Goal: Complete application form: Complete application form

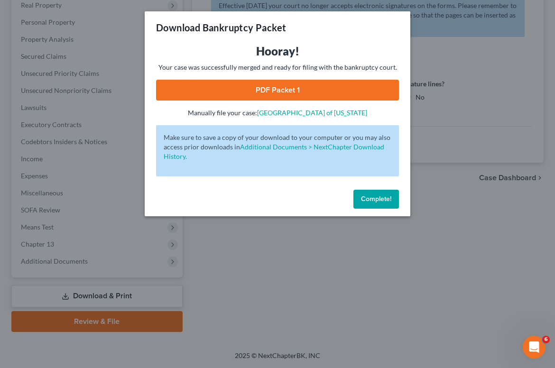
scroll to position [153, 0]
click at [387, 195] on span "Complete!" at bounding box center [376, 199] width 30 height 8
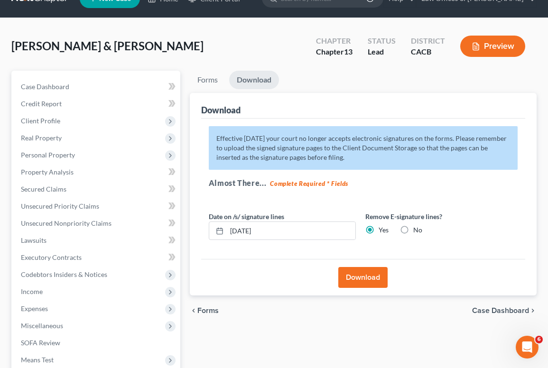
scroll to position [0, 0]
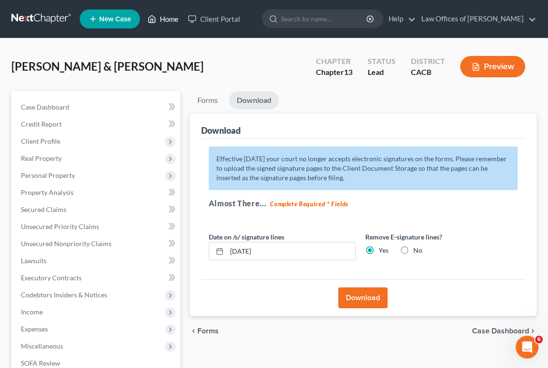
click at [162, 17] on link "Home" at bounding box center [163, 18] width 40 height 17
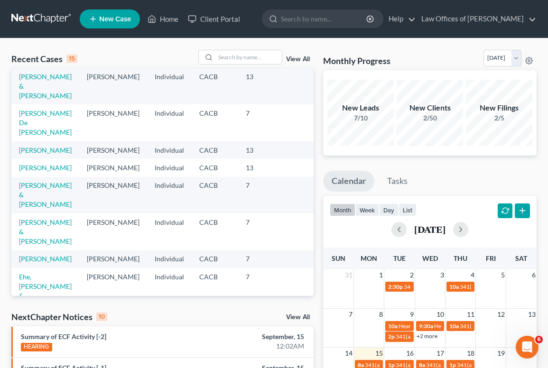
scroll to position [147, 0]
click at [33, 172] on link "[PERSON_NAME]" at bounding box center [45, 168] width 53 height 8
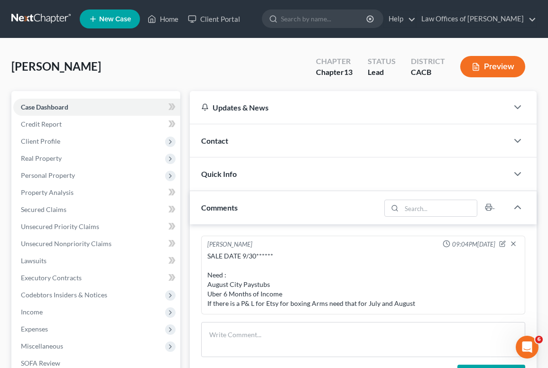
click at [169, 72] on div "[PERSON_NAME] Upgraded Chapter Chapter 13 Status Lead District CACB Preview" at bounding box center [273, 70] width 525 height 41
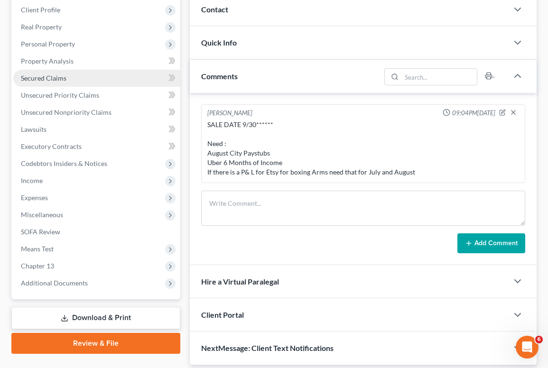
scroll to position [133, 0]
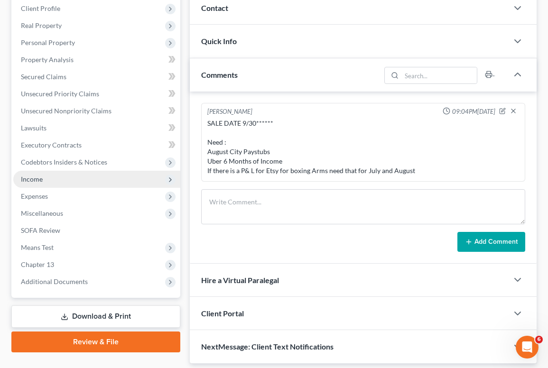
click at [43, 181] on span "Income" at bounding box center [96, 179] width 167 height 17
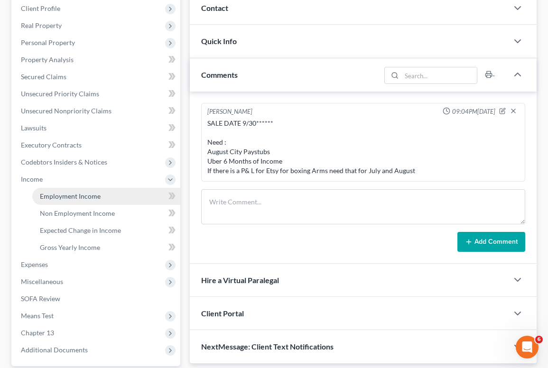
click at [52, 195] on span "Employment Income" at bounding box center [70, 196] width 61 height 8
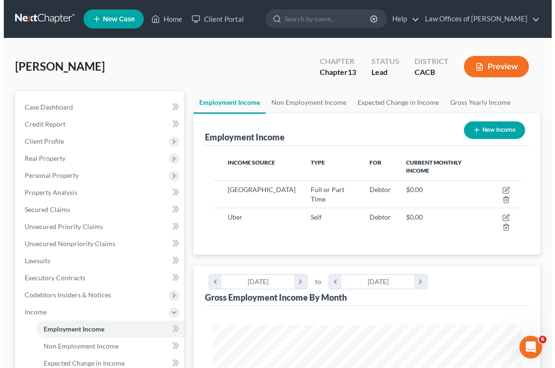
scroll to position [154, 328]
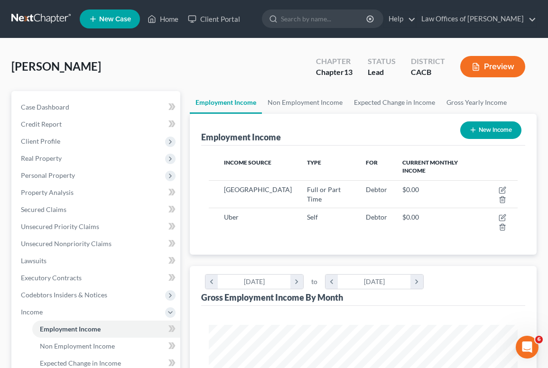
click at [481, 132] on button "New Income" at bounding box center [490, 130] width 61 height 18
select select "0"
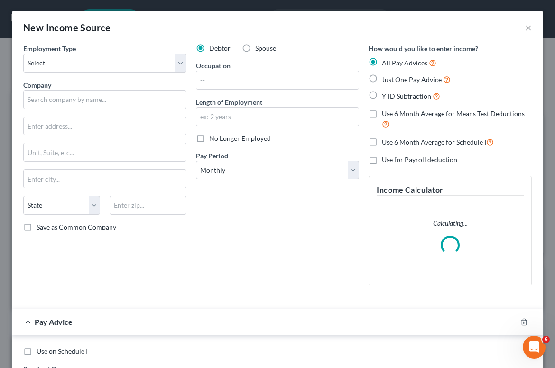
scroll to position [156, 333]
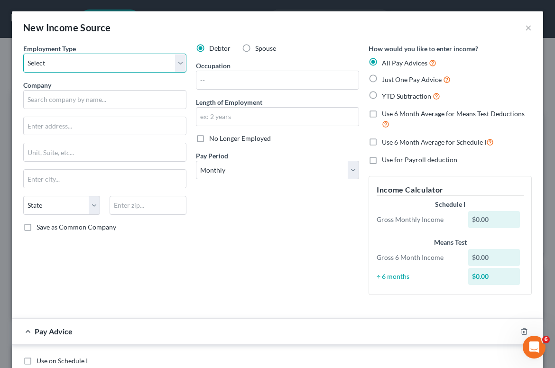
select select "1"
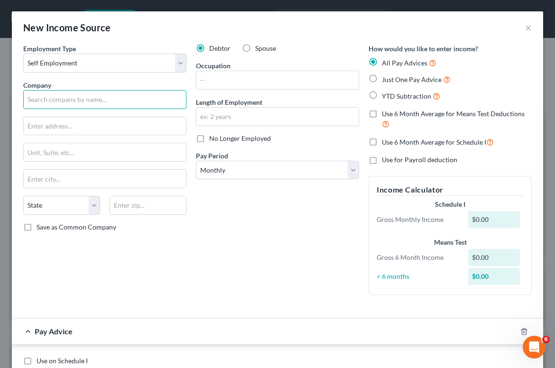
click at [66, 102] on input "text" at bounding box center [104, 99] width 163 height 19
type input "Sparring Arms"
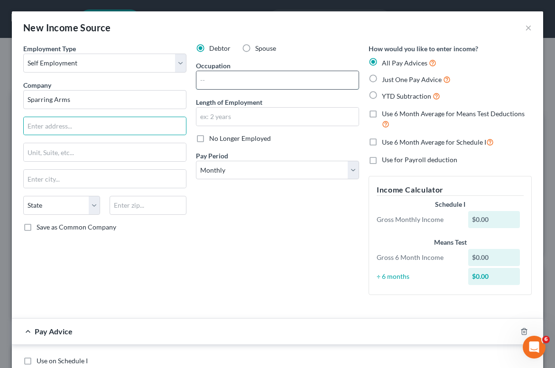
click at [212, 80] on input "text" at bounding box center [277, 80] width 162 height 18
type input "Owner"
click at [231, 254] on div "Debtor Spouse Occupation Owner Length of Employment No Longer Employed Pay Peri…" at bounding box center [277, 173] width 173 height 259
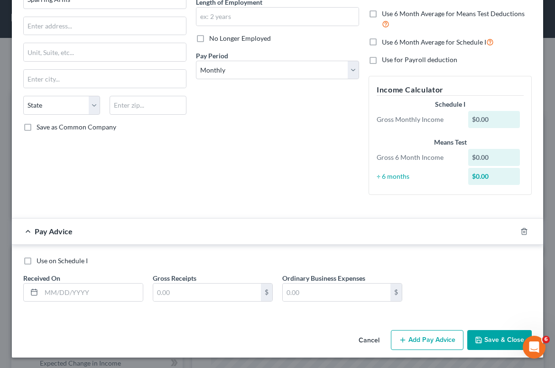
scroll to position [99, 0]
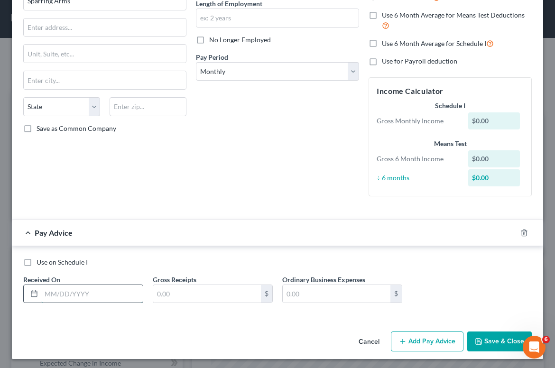
click at [98, 294] on input "text" at bounding box center [91, 294] width 101 height 18
click at [382, 43] on label "Use 6 Month Average for Schedule I" at bounding box center [438, 43] width 112 height 11
click at [386, 43] on input "Use 6 Month Average for Schedule I" at bounding box center [389, 41] width 6 height 6
checkbox input "true"
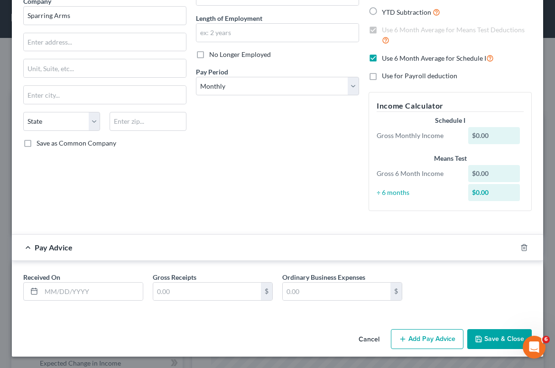
checkbox input "true"
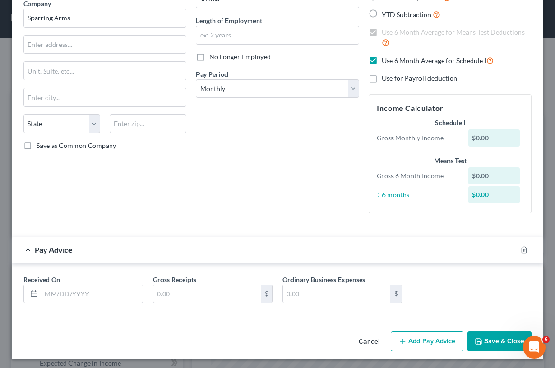
click at [314, 157] on div "Debtor Spouse Occupation Owner Length of Employment No Longer Employed Pay Peri…" at bounding box center [277, 91] width 173 height 259
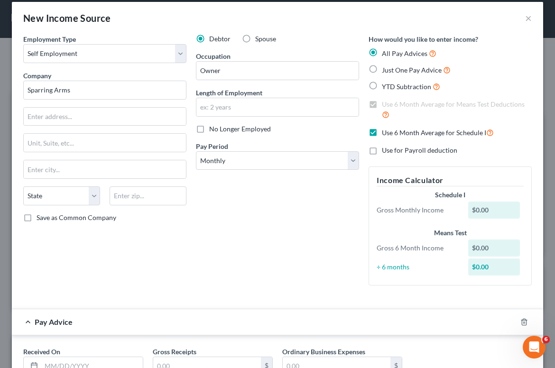
scroll to position [9, 0]
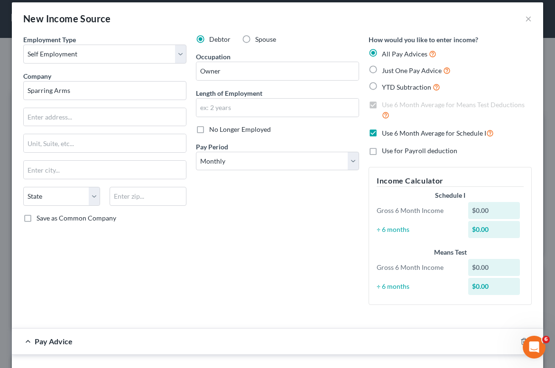
click at [145, 329] on div "Pay Advice" at bounding box center [264, 341] width 505 height 25
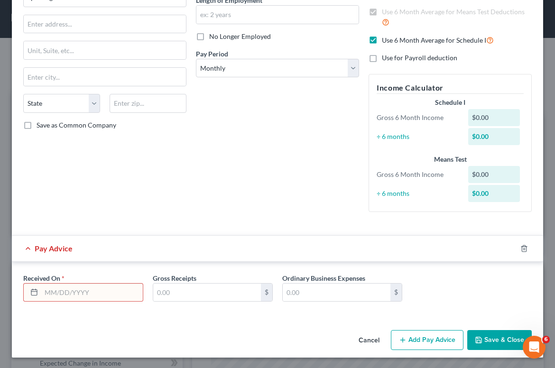
scroll to position [101, 0]
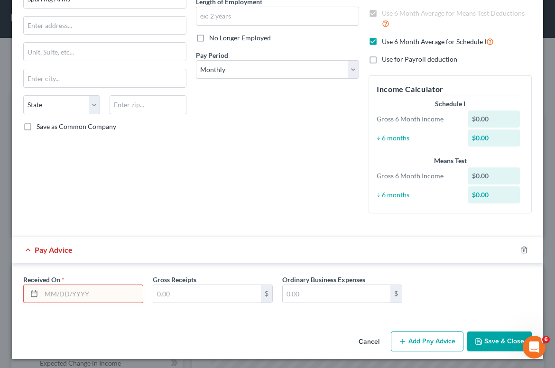
click at [96, 299] on input "text" at bounding box center [91, 294] width 101 height 18
type input "03/31/25"
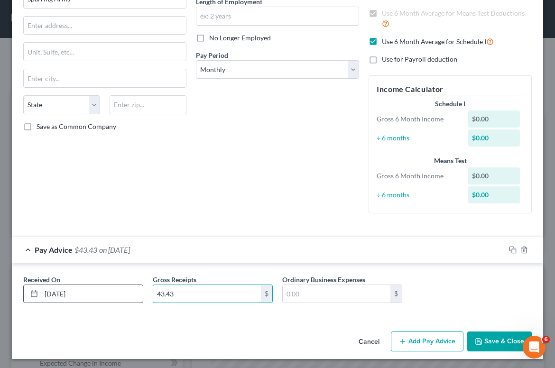
type input "43.43"
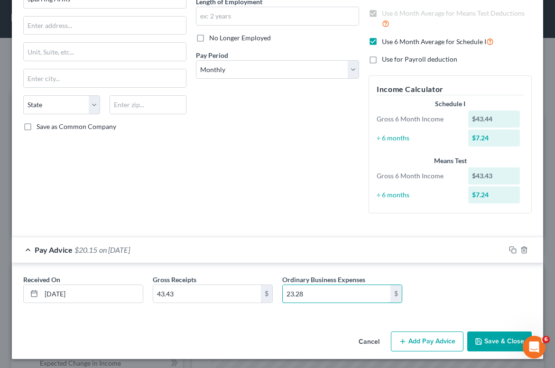
type input "23.28"
click at [406, 337] on button "Add Pay Advice" at bounding box center [427, 341] width 73 height 20
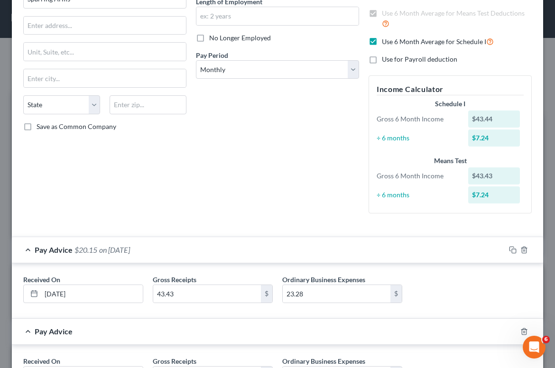
click at [285, 224] on div "Employment Type * Select Full or Part Time Employment Self Employment Company *…" at bounding box center [277, 86] width 518 height 286
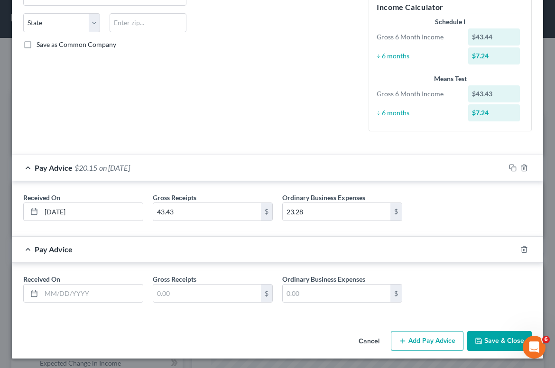
scroll to position [182, 0]
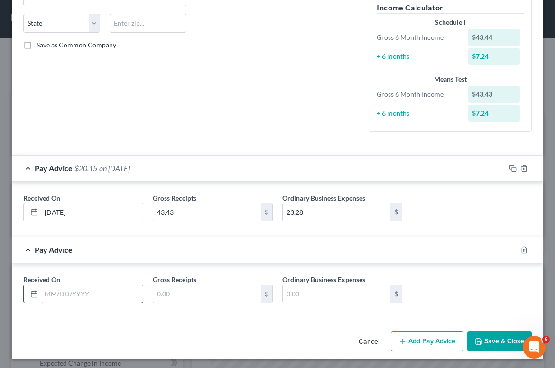
click at [67, 294] on input "text" at bounding box center [91, 294] width 101 height 18
type input "04/30/25"
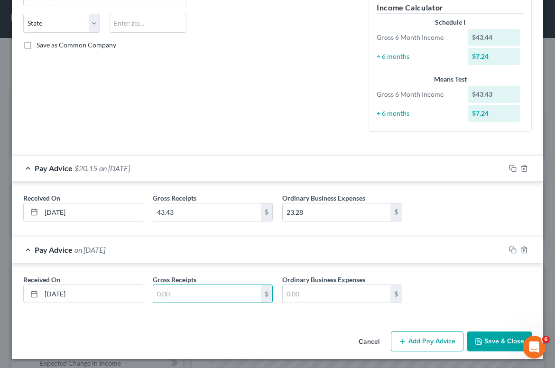
click at [446, 340] on button "Add Pay Advice" at bounding box center [427, 341] width 73 height 20
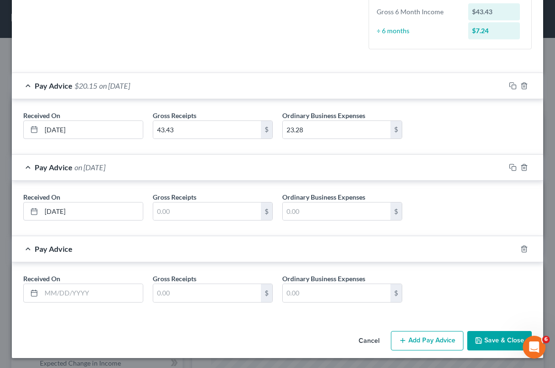
scroll to position [264, 0]
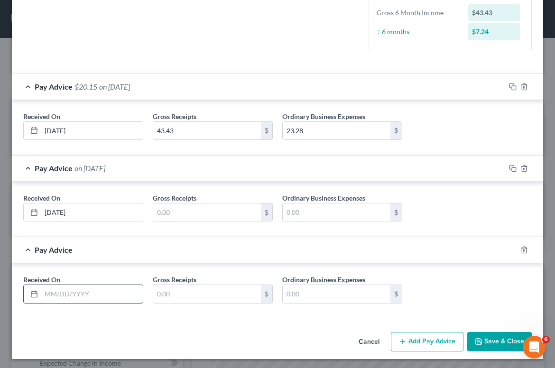
click at [118, 291] on input "text" at bounding box center [91, 294] width 101 height 18
type input "05/31/25"
type input "43.39"
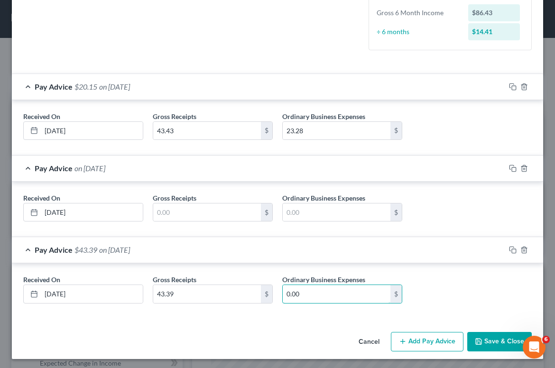
type input "0.00"
click at [432, 334] on button "Add Pay Advice" at bounding box center [427, 342] width 73 height 20
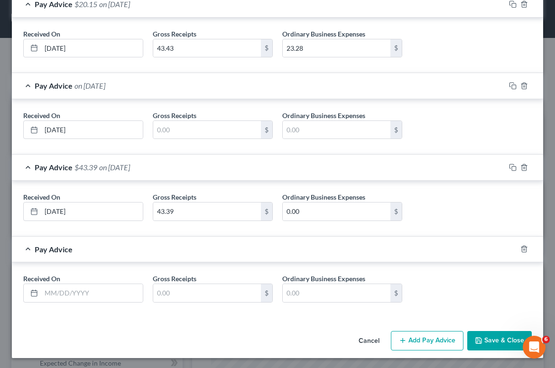
scroll to position [345, 0]
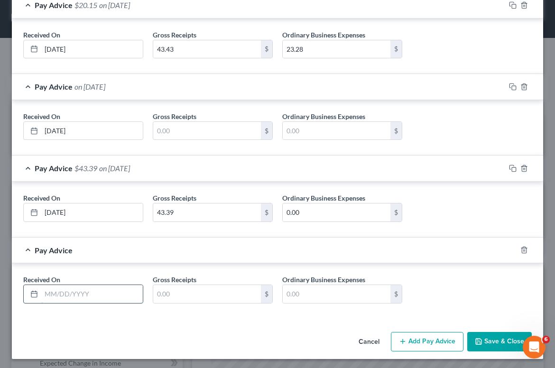
click at [68, 285] on input "text" at bounding box center [91, 294] width 101 height 18
type input "06/30/25"
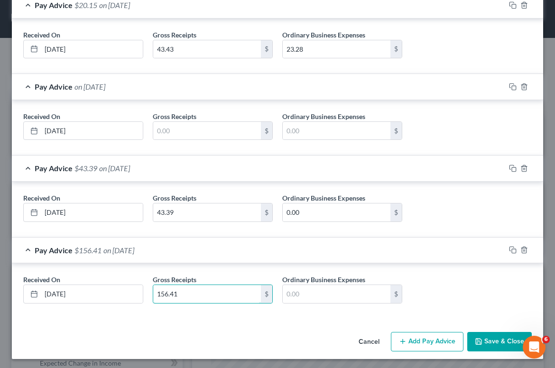
type input "156.41"
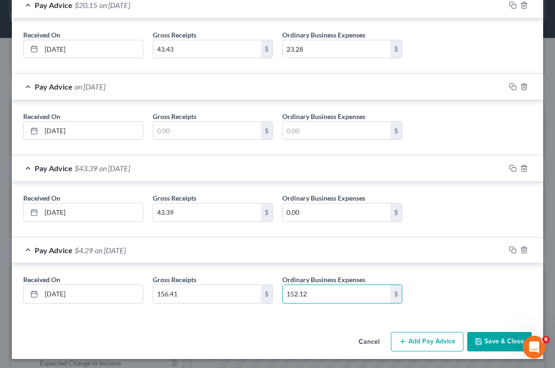
type input "152.12"
click at [428, 340] on button "Add Pay Advice" at bounding box center [427, 342] width 73 height 20
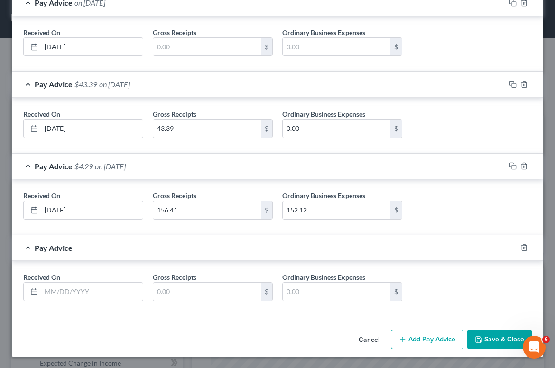
scroll to position [427, 0]
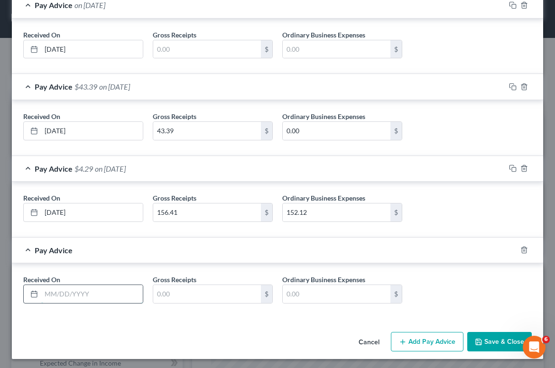
click at [97, 297] on input "text" at bounding box center [91, 294] width 101 height 18
type input "07/31/25"
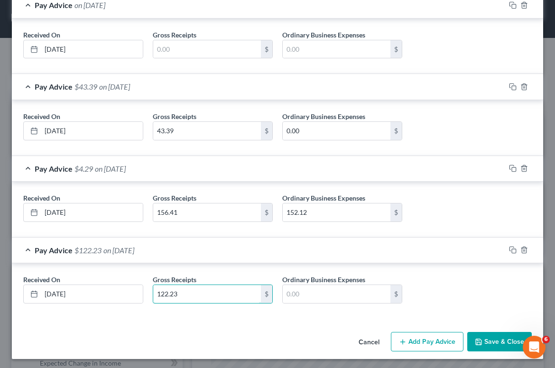
type input "122.23"
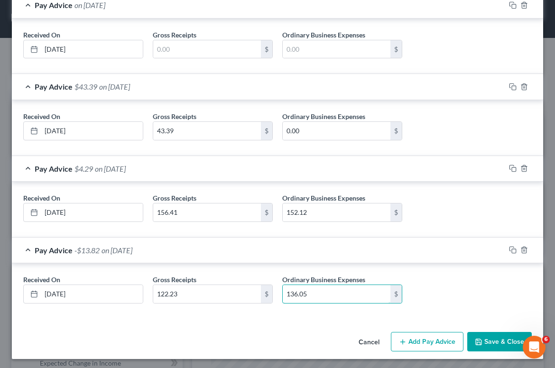
type input "136.05"
click at [413, 337] on button "Add Pay Advice" at bounding box center [427, 342] width 73 height 20
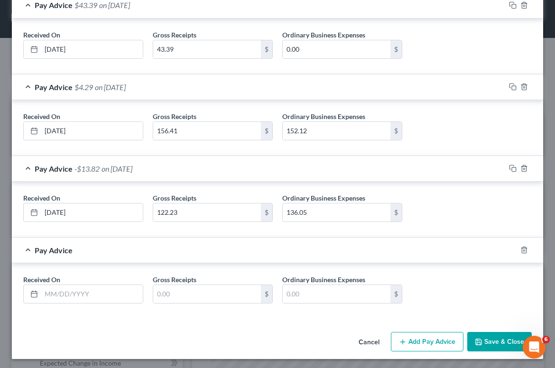
scroll to position [508, 0]
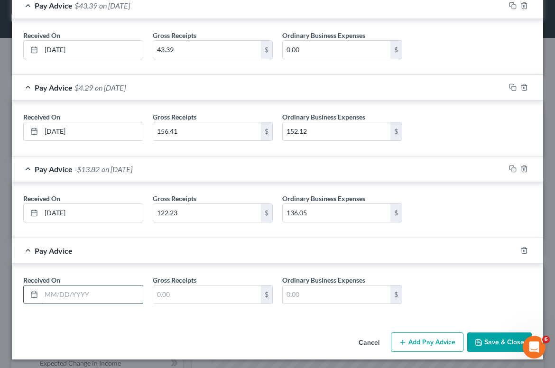
click at [101, 293] on input "text" at bounding box center [91, 294] width 101 height 18
type input "08/30/25"
click at [207, 295] on input "text" at bounding box center [207, 294] width 108 height 18
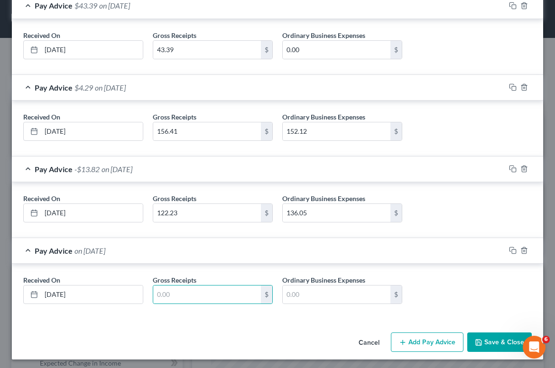
click at [435, 329] on div "Cancel Add Pay Advice Save & Close" at bounding box center [277, 344] width 531 height 31
click at [435, 339] on button "Add Pay Advice" at bounding box center [427, 342] width 73 height 20
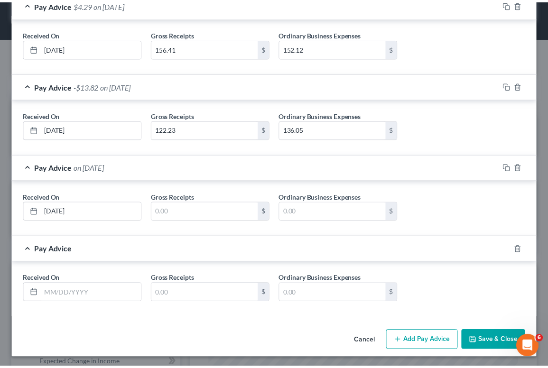
scroll to position [589, 0]
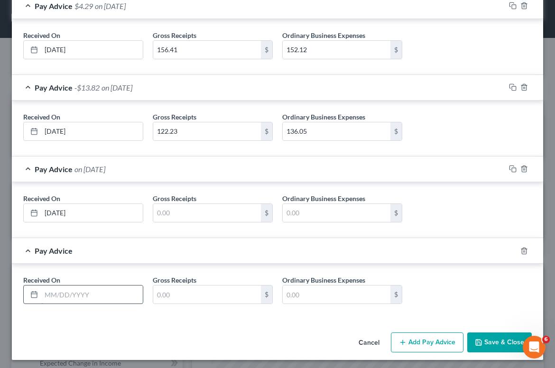
click at [96, 297] on input "text" at bounding box center [91, 294] width 101 height 18
type input "09/15/25"
click at [198, 300] on input "text" at bounding box center [207, 294] width 108 height 18
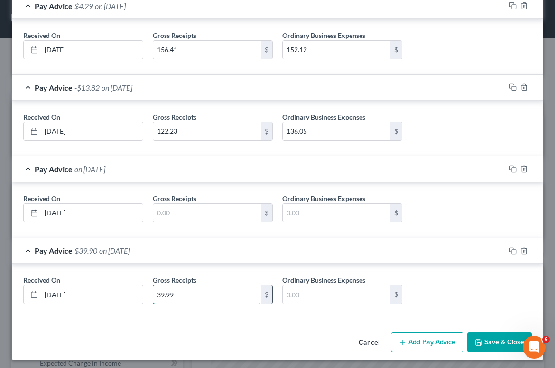
type input "39.99"
type input "41.72"
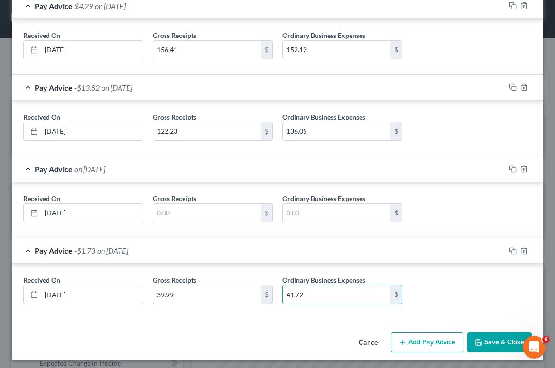
click at [496, 338] on button "Save & Close" at bounding box center [499, 342] width 64 height 20
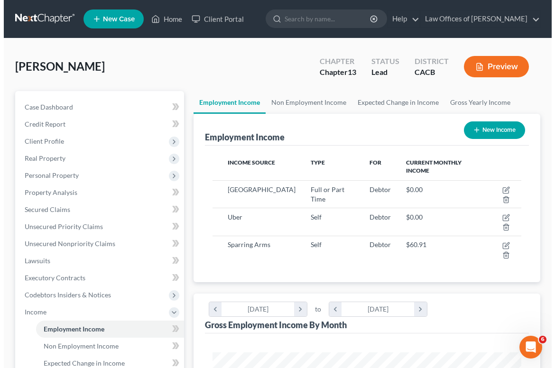
scroll to position [474032, 473858]
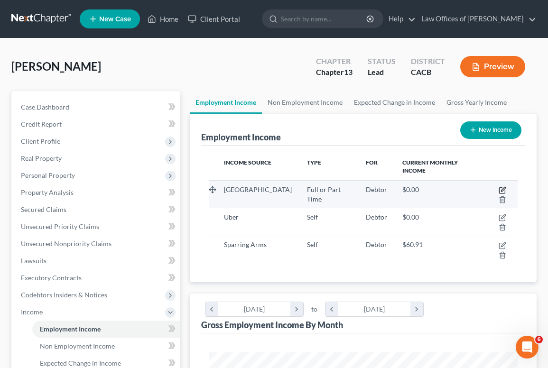
click at [504, 191] on icon "button" at bounding box center [502, 190] width 8 height 8
select select "0"
select select "4"
select select "2"
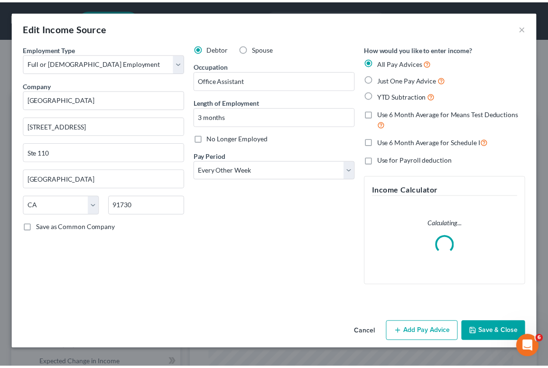
scroll to position [156, 333]
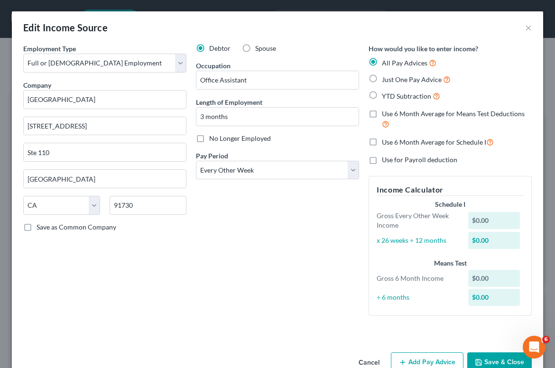
click at [491, 362] on button "Save & Close" at bounding box center [499, 362] width 64 height 20
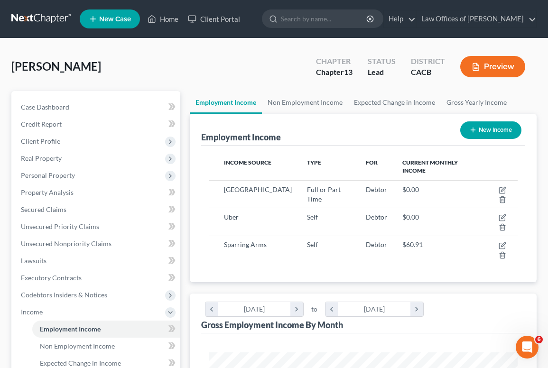
scroll to position [474032, 473858]
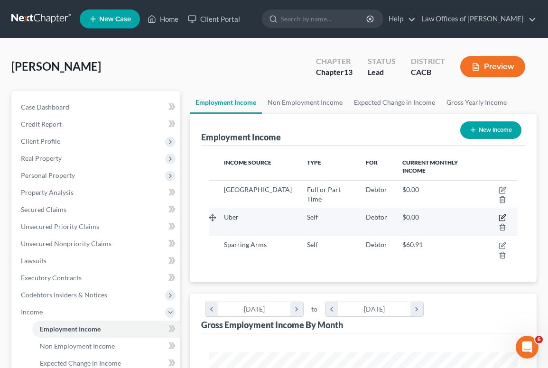
click at [503, 218] on icon "button" at bounding box center [503, 217] width 4 height 4
select select "1"
select select "0"
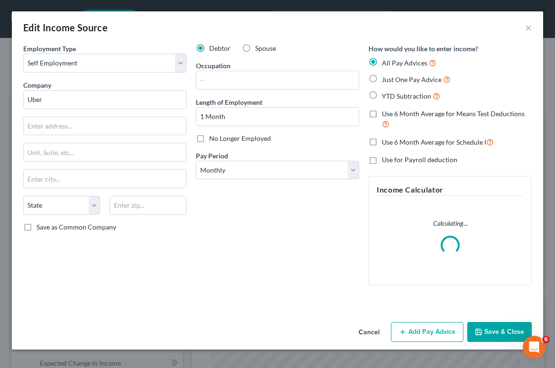
scroll to position [156, 333]
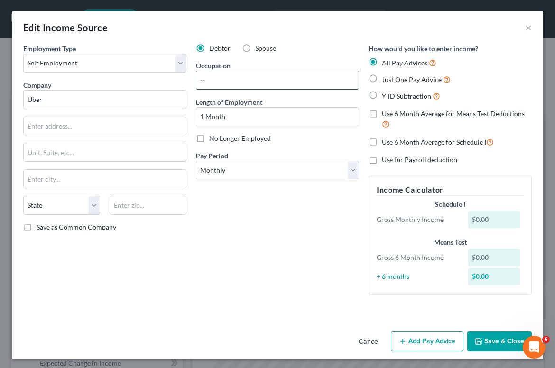
click at [257, 79] on input "text" at bounding box center [277, 80] width 162 height 18
type input "Driver"
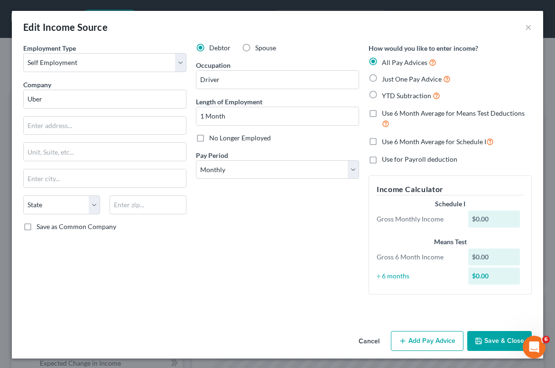
click at [415, 343] on button "Add Pay Advice" at bounding box center [427, 341] width 73 height 20
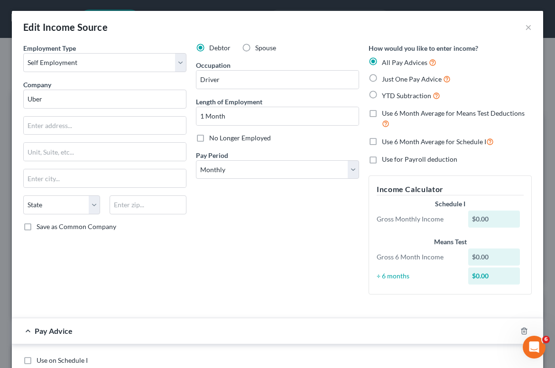
click at [282, 231] on div "Debtor Spouse Occupation Driver Length of Employment 1 Month No Longer Employed…" at bounding box center [277, 172] width 173 height 259
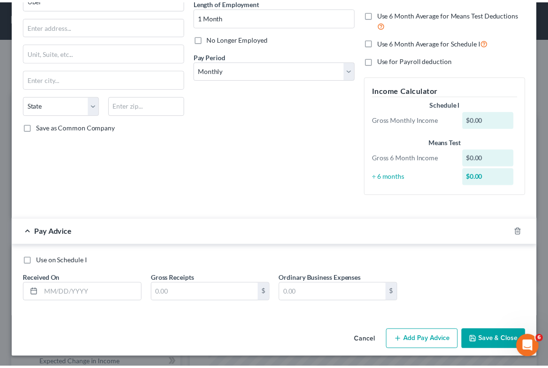
scroll to position [99, 0]
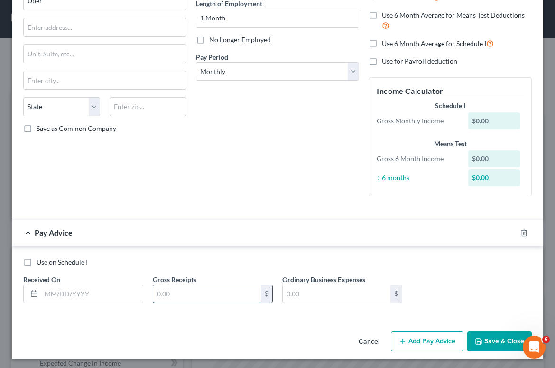
click at [215, 299] on input "text" at bounding box center [207, 294] width 108 height 18
click at [240, 311] on div "Use on Schedule I Received On * Gross Receipts 3,817.85 $ Ordinary Business Exp…" at bounding box center [277, 282] width 531 height 73
click at [240, 302] on div "Use on Schedule I Received On * Gross Receipts 3,817.85 $ Ordinary Business Exp…" at bounding box center [277, 284] width 518 height 54
click at [240, 293] on input "3,817.85" at bounding box center [207, 294] width 108 height 18
type input "3,817.83"
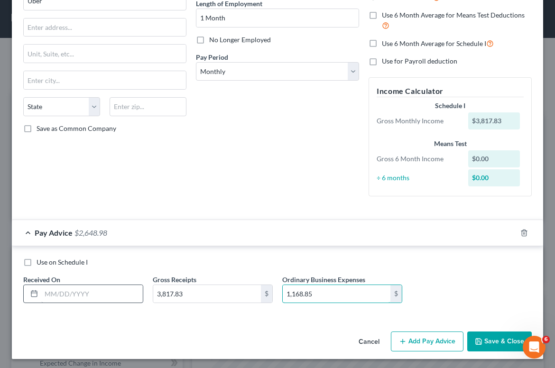
type input "1,168.85"
click at [59, 290] on input "text" at bounding box center [91, 294] width 101 height 18
type input "[DATE]"
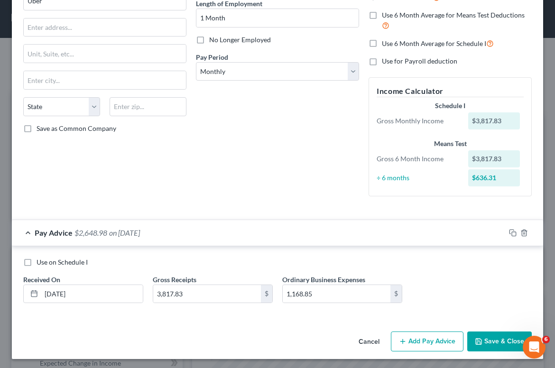
click at [501, 347] on button "Save & Close" at bounding box center [499, 341] width 64 height 20
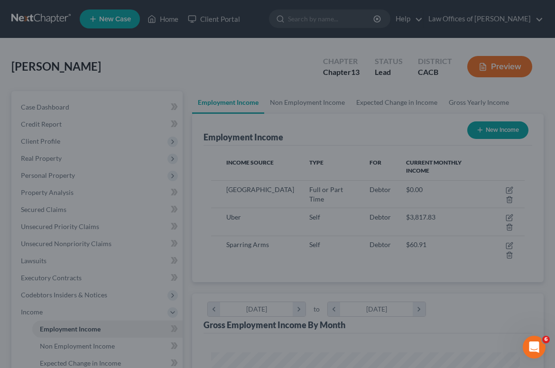
scroll to position [474032, 473858]
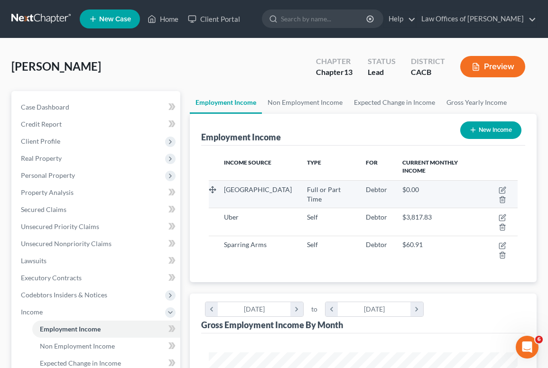
click at [503, 185] on td at bounding box center [498, 194] width 37 height 28
click at [503, 192] on icon "button" at bounding box center [502, 190] width 8 height 8
select select "0"
select select "4"
select select "2"
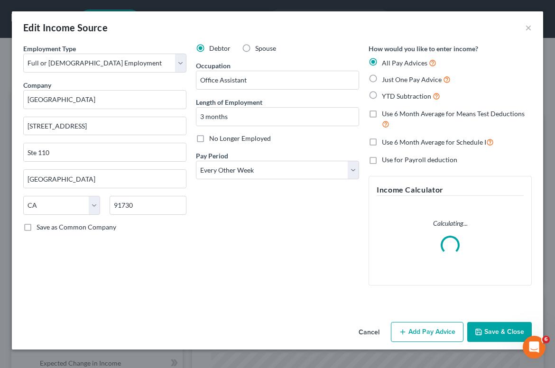
scroll to position [156, 333]
click at [256, 217] on div "Debtor Spouse Occupation Office Assistant Length of Employment 3 months No Long…" at bounding box center [277, 168] width 173 height 249
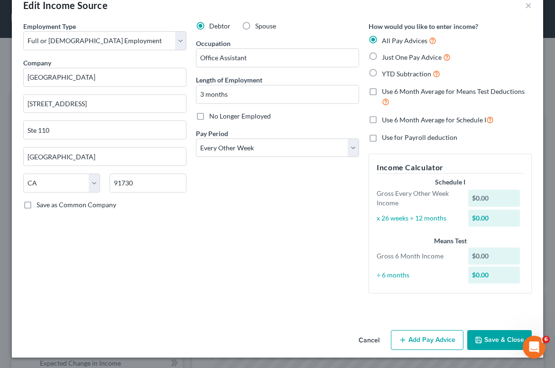
scroll to position [21, 0]
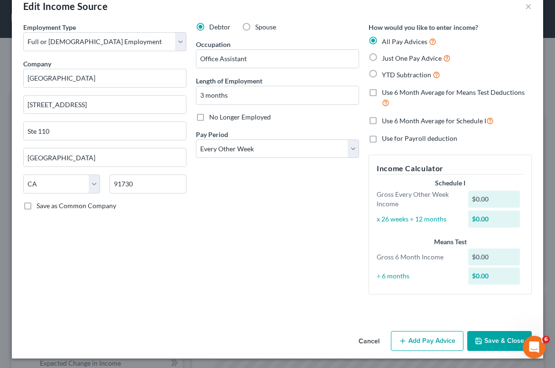
click at [406, 56] on span "Just One Pay Advice" at bounding box center [412, 58] width 60 height 8
click at [392, 56] on input "Just One Pay Advice" at bounding box center [389, 56] width 6 height 6
radio input "true"
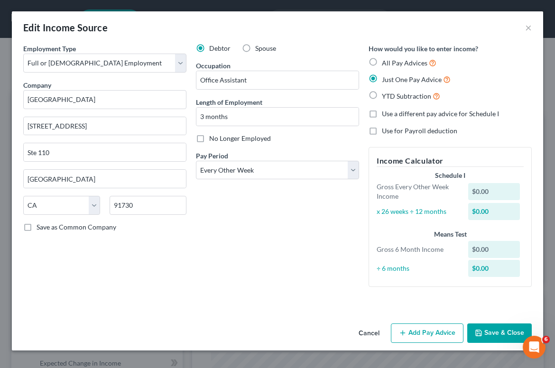
scroll to position [0, 0]
click at [418, 327] on button "Add Pay Advice" at bounding box center [427, 333] width 73 height 20
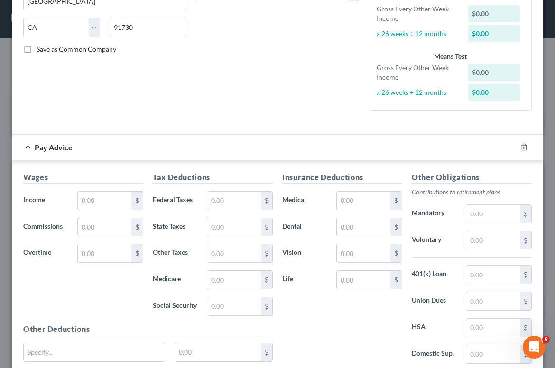
scroll to position [179, 0]
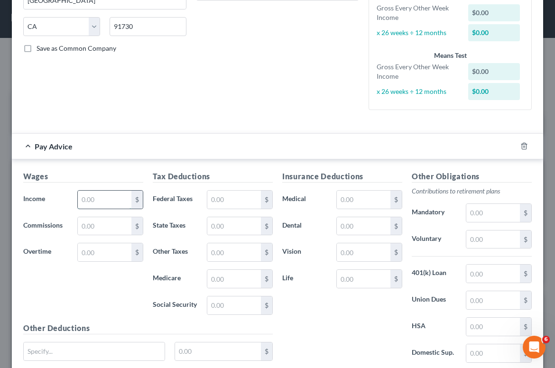
click at [109, 207] on input "text" at bounding box center [105, 200] width 54 height 18
type input "330"
click at [221, 204] on input "text" at bounding box center [234, 200] width 54 height 18
type input "4.76"
click at [484, 241] on input "text" at bounding box center [493, 239] width 54 height 18
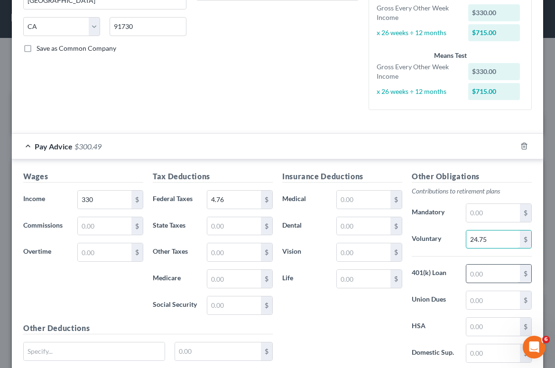
type input "24.75"
click at [479, 281] on input "text" at bounding box center [493, 274] width 54 height 18
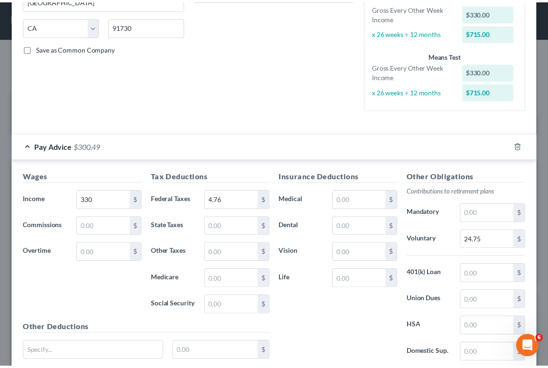
scroll to position [252, 0]
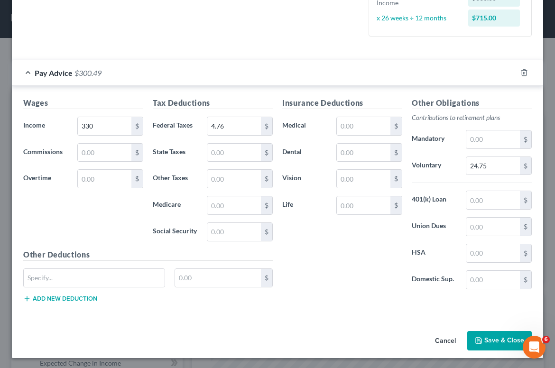
click at [475, 337] on icon "button" at bounding box center [479, 341] width 8 height 8
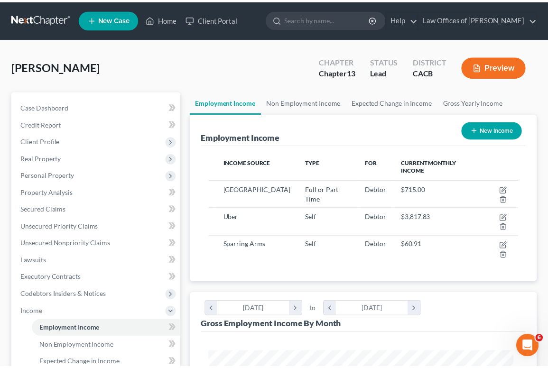
scroll to position [474032, 473858]
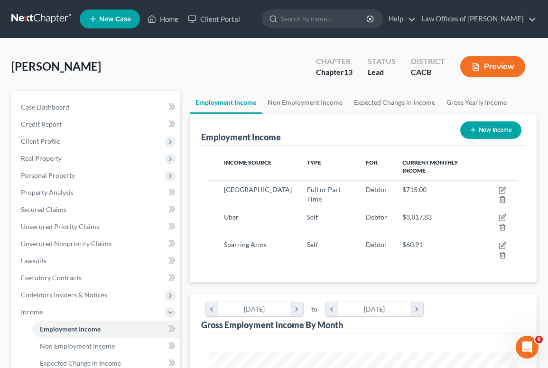
click at [202, 69] on div "[PERSON_NAME] Upgraded Chapter Chapter 13 Status Lead District CACB Preview" at bounding box center [273, 70] width 525 height 41
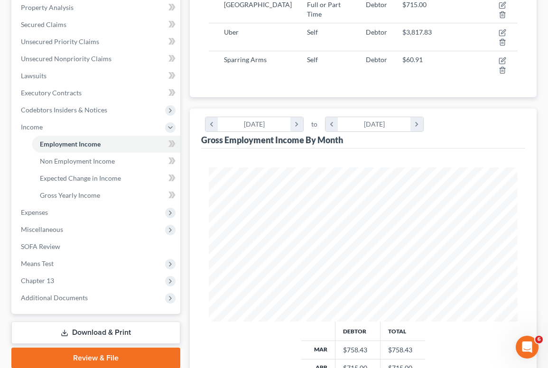
scroll to position [182, 0]
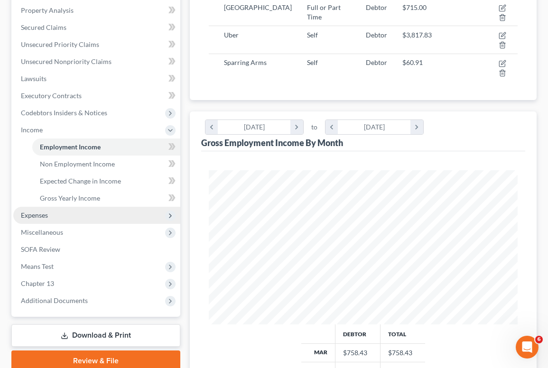
click at [28, 216] on span "Expenses" at bounding box center [34, 215] width 27 height 8
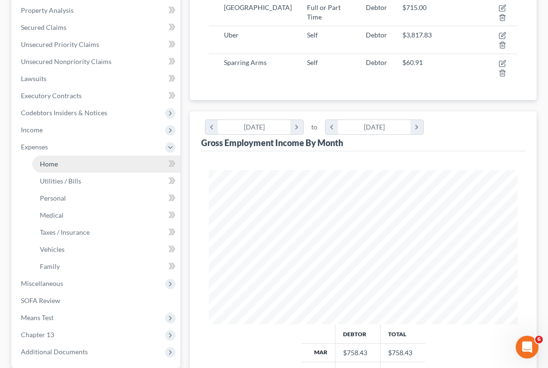
click at [50, 167] on span "Home" at bounding box center [49, 164] width 18 height 8
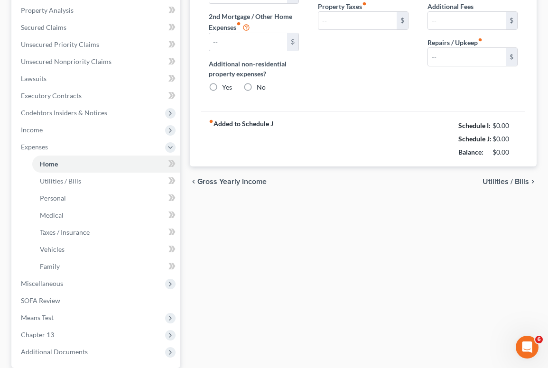
type input "2,099.90"
type input "0.00"
radio input "true"
type input "0.00"
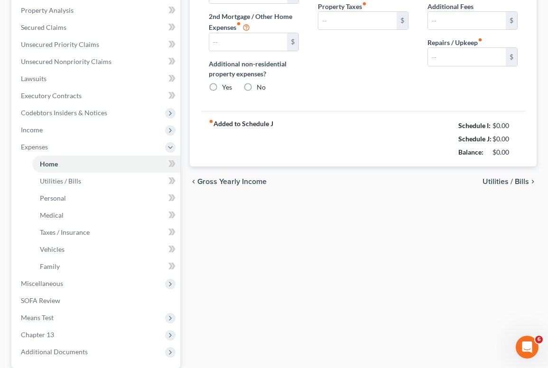
type input "0.00"
type input "50.00"
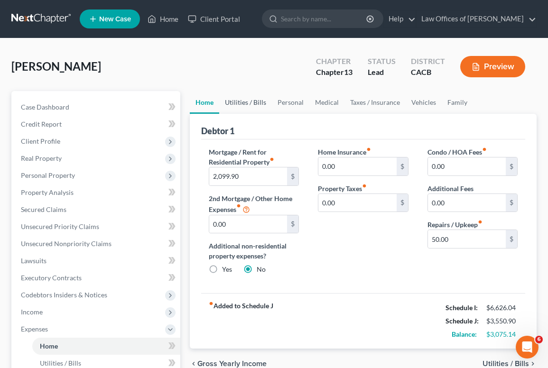
click at [254, 107] on link "Utilities / Bills" at bounding box center [245, 102] width 53 height 23
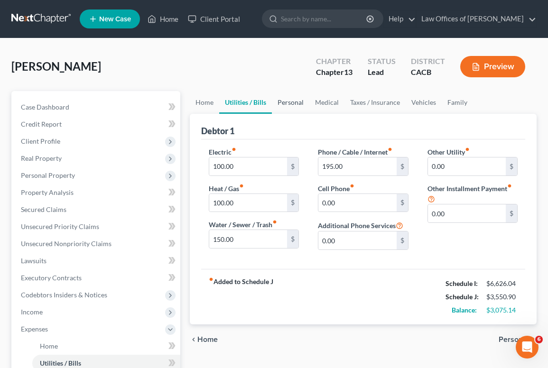
click at [300, 104] on link "Personal" at bounding box center [290, 102] width 37 height 23
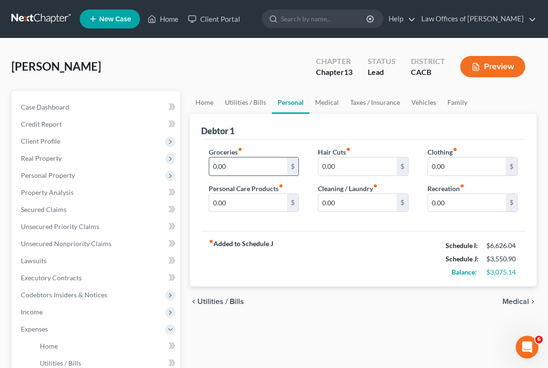
click at [246, 169] on input "0.00" at bounding box center [248, 166] width 78 height 18
click at [90, 150] on span "Real Property" at bounding box center [96, 158] width 167 height 17
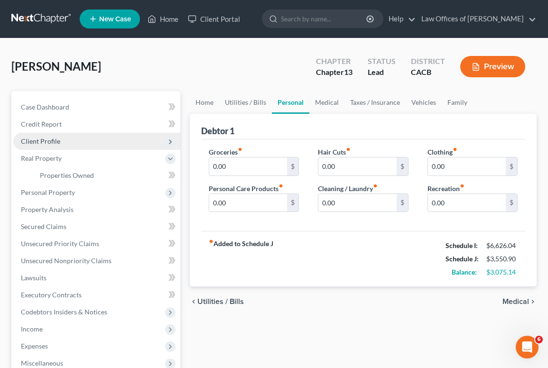
click at [84, 142] on span "Client Profile" at bounding box center [96, 141] width 167 height 17
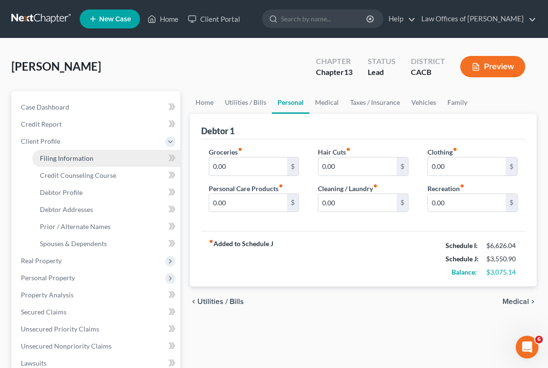
click at [88, 157] on span "Filing Information" at bounding box center [67, 158] width 54 height 8
select select "1"
select select "0"
select select "3"
select select "4"
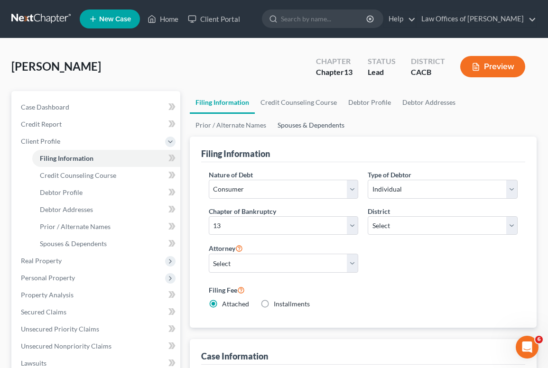
click at [299, 121] on link "Spouses & Dependents" at bounding box center [311, 125] width 78 height 23
